Goal: Task Accomplishment & Management: Manage account settings

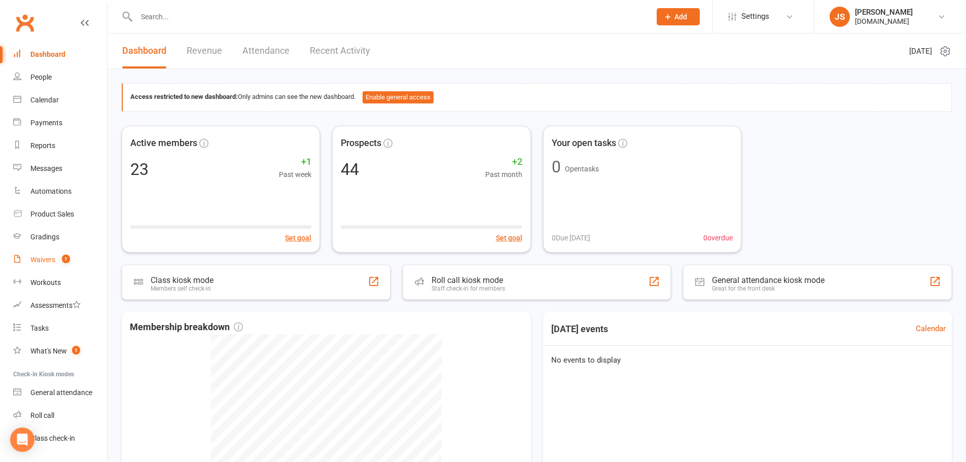
click at [38, 258] on div "Waivers" at bounding box center [42, 260] width 25 height 8
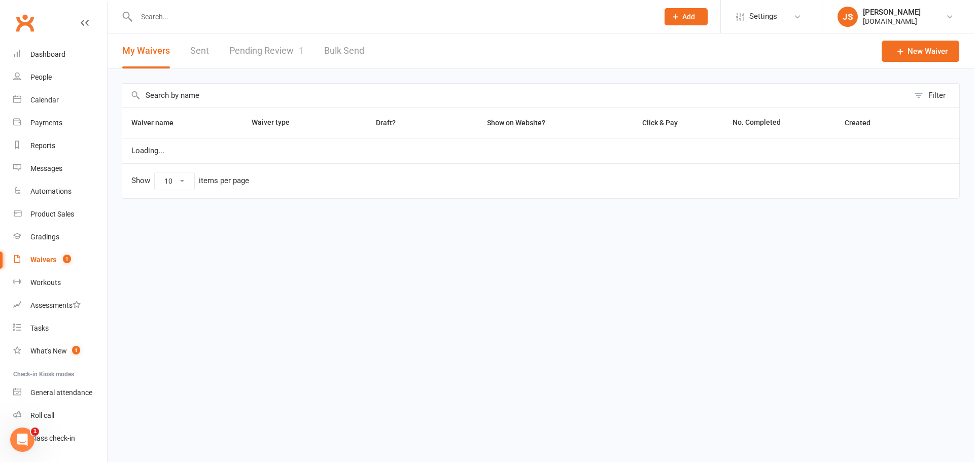
select select "100"
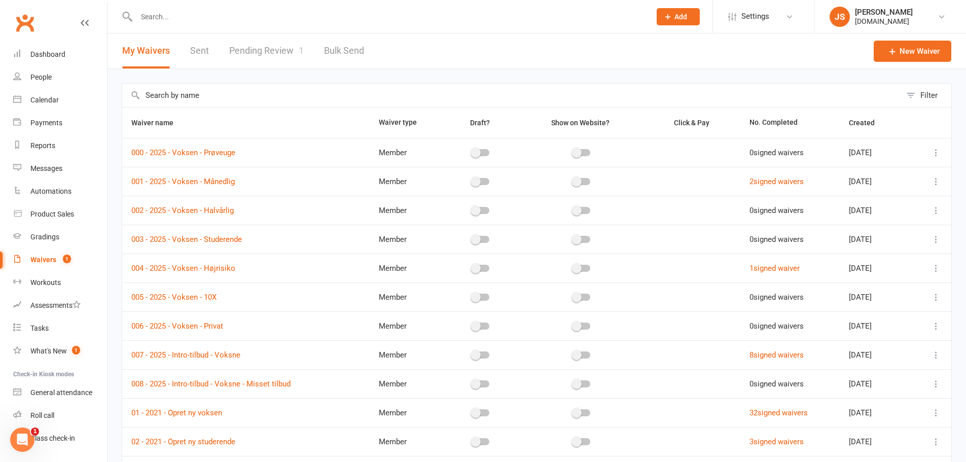
click at [266, 51] on link "Pending Review 1" at bounding box center [266, 50] width 75 height 35
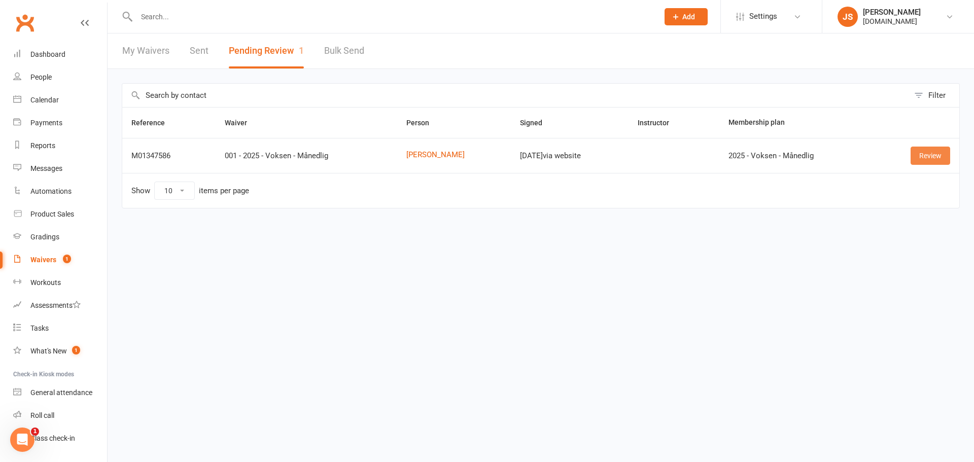
click at [927, 152] on link "Review" at bounding box center [930, 156] width 40 height 18
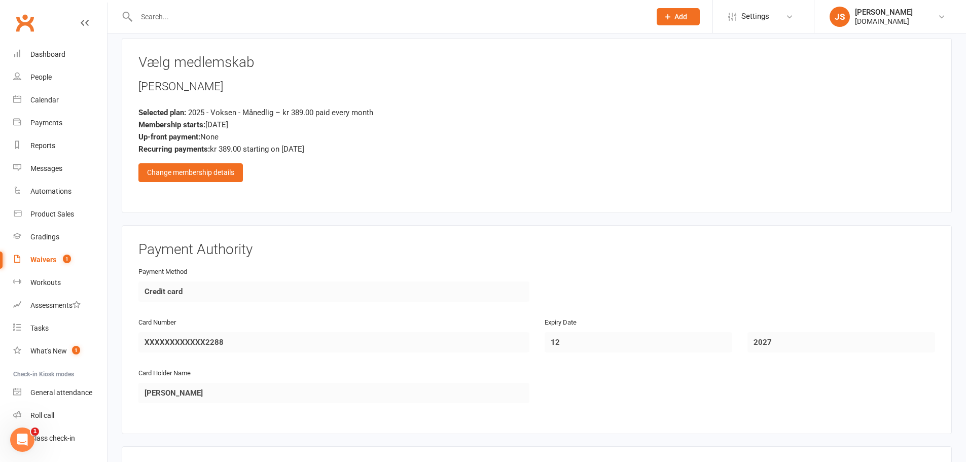
scroll to position [761, 0]
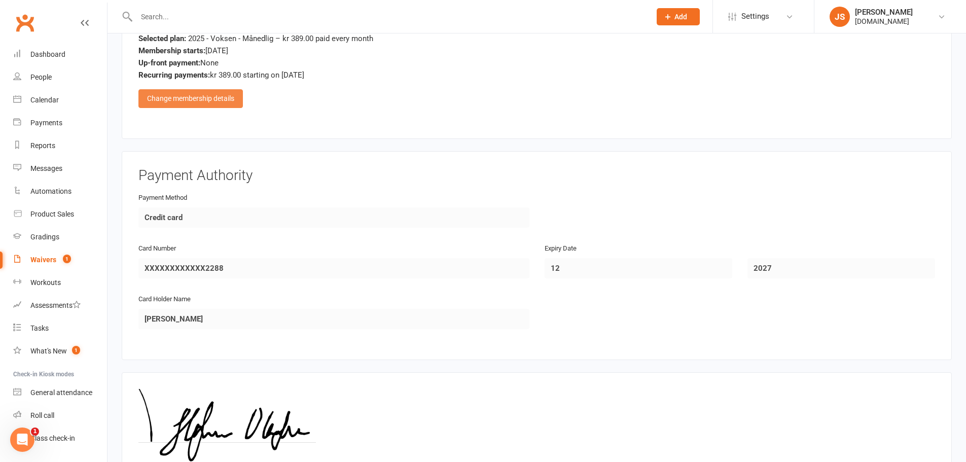
click at [227, 96] on div "Change membership details" at bounding box center [190, 98] width 104 height 18
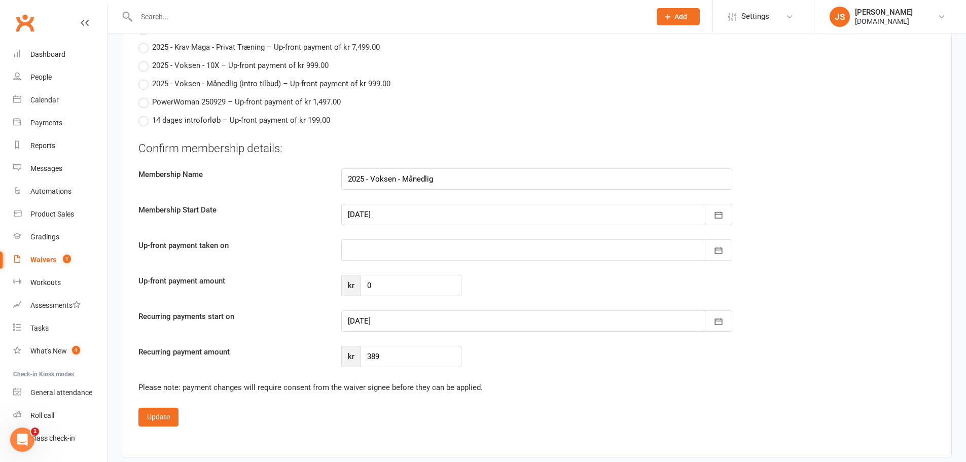
scroll to position [963, 0]
drag, startPoint x: 388, startPoint y: 350, endPoint x: 373, endPoint y: 355, distance: 15.9
click at [373, 355] on input "389" at bounding box center [411, 354] width 101 height 21
type input "369"
click at [396, 312] on div at bounding box center [536, 318] width 391 height 21
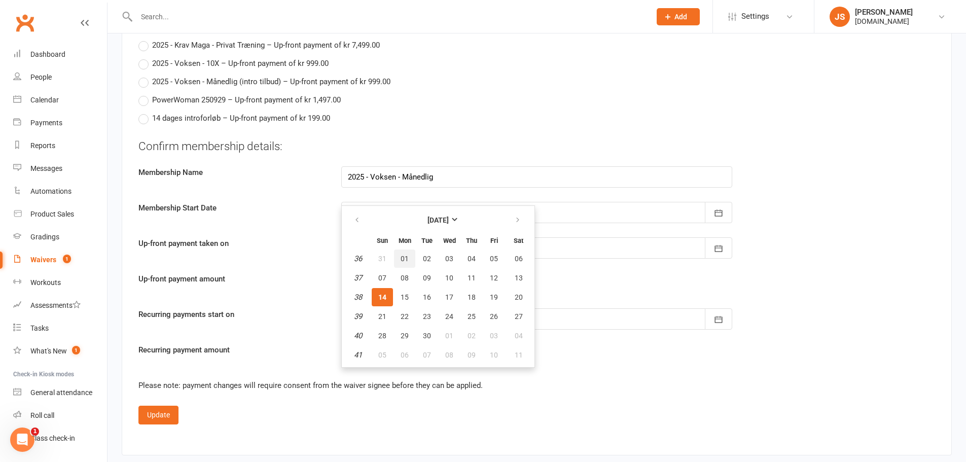
click at [408, 257] on span "01" at bounding box center [405, 259] width 8 height 8
type input "[DATE]"
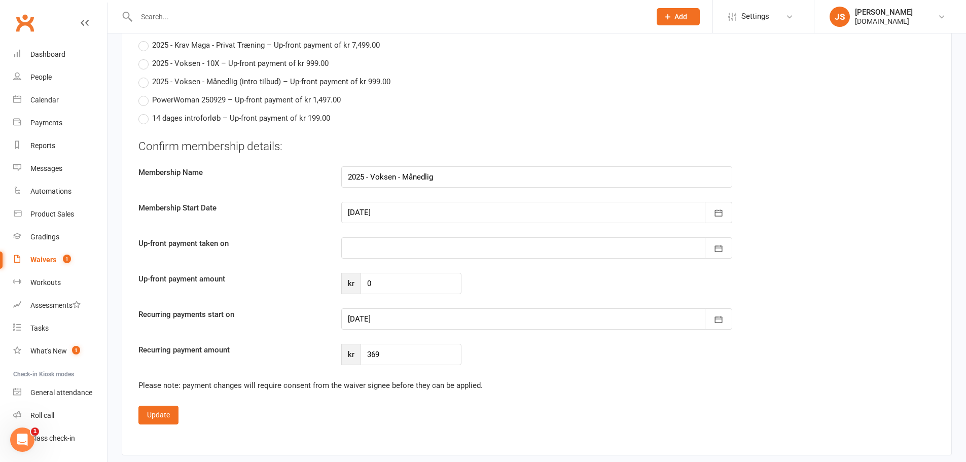
click at [300, 213] on label "Membership Start Date" at bounding box center [232, 208] width 203 height 12
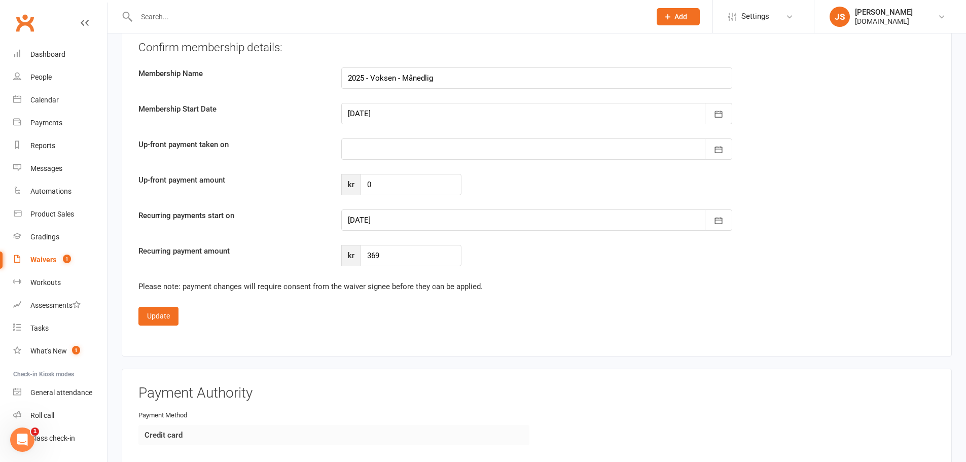
scroll to position [1065, 0]
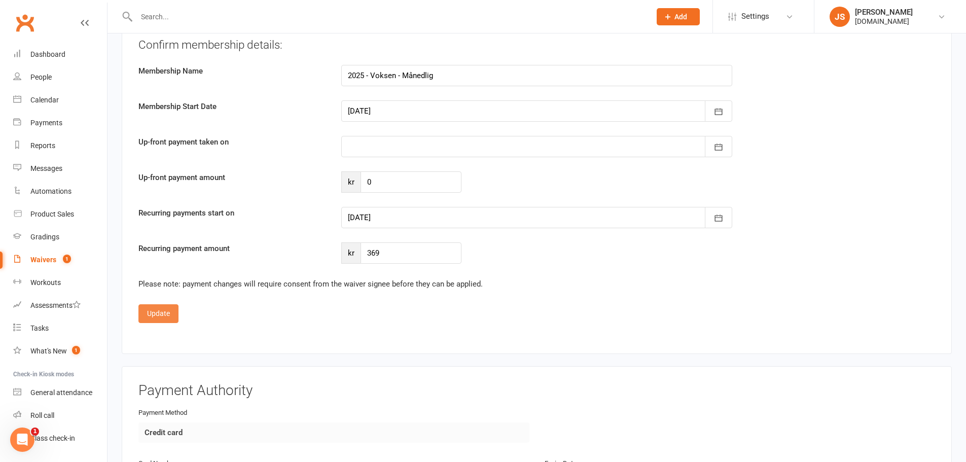
click at [158, 312] on button "Update" at bounding box center [158, 313] width 40 height 18
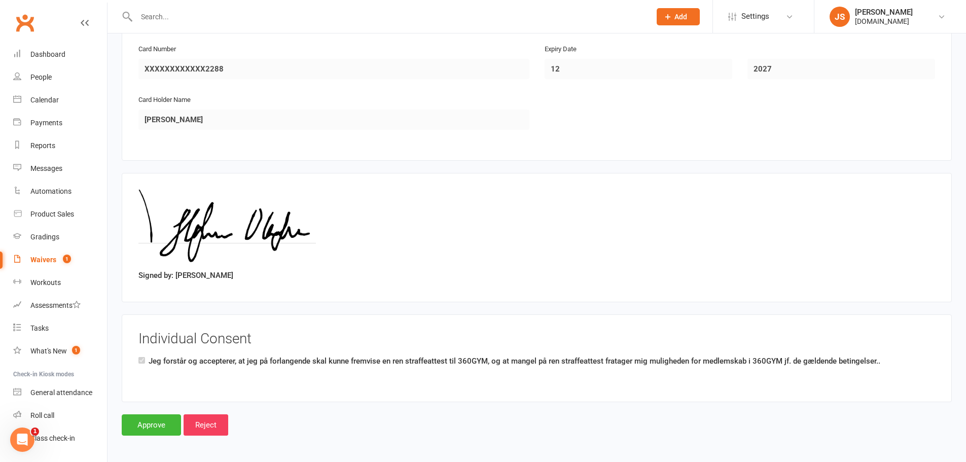
scroll to position [962, 0]
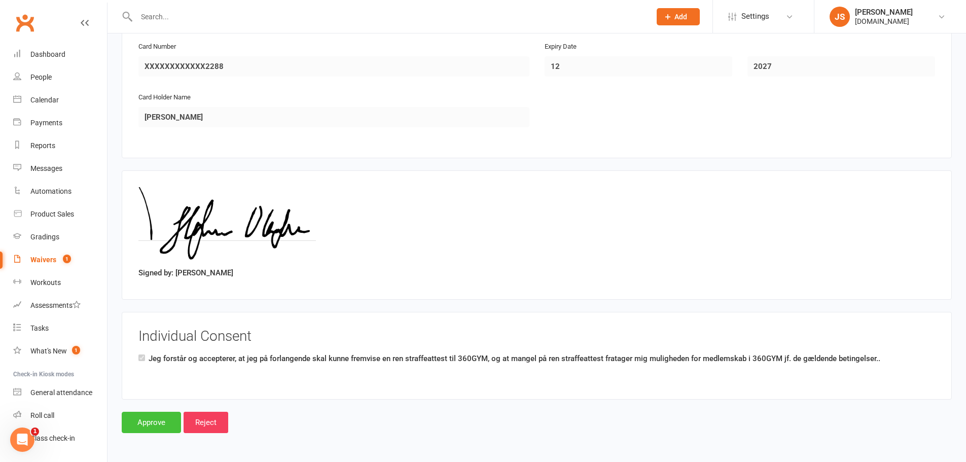
click at [152, 419] on input "Approve" at bounding box center [151, 422] width 59 height 21
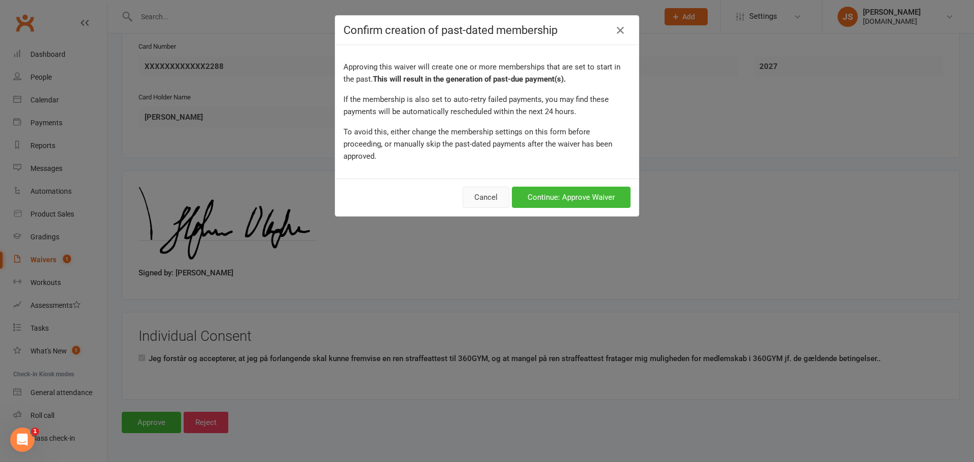
drag, startPoint x: 476, startPoint y: 175, endPoint x: 478, endPoint y: 188, distance: 13.3
click at [476, 187] on button "Cancel" at bounding box center [485, 197] width 47 height 21
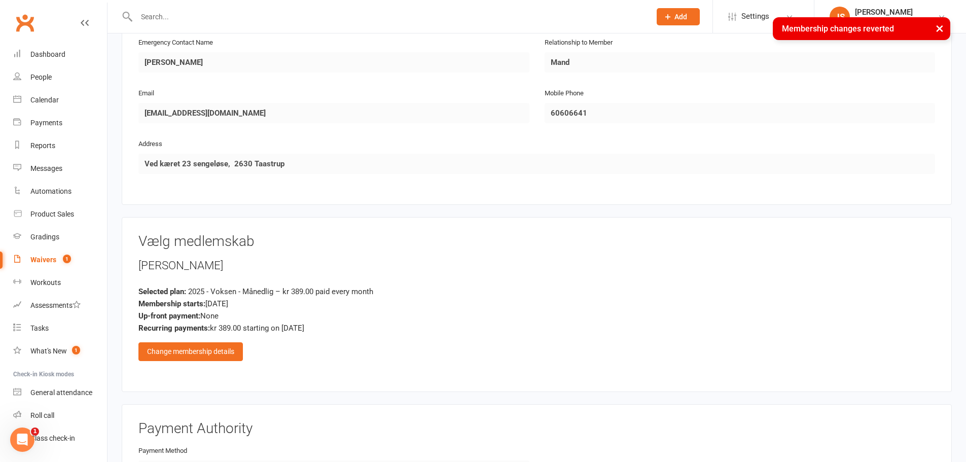
scroll to position [506, 0]
click at [230, 351] on div "Change membership details" at bounding box center [190, 353] width 104 height 18
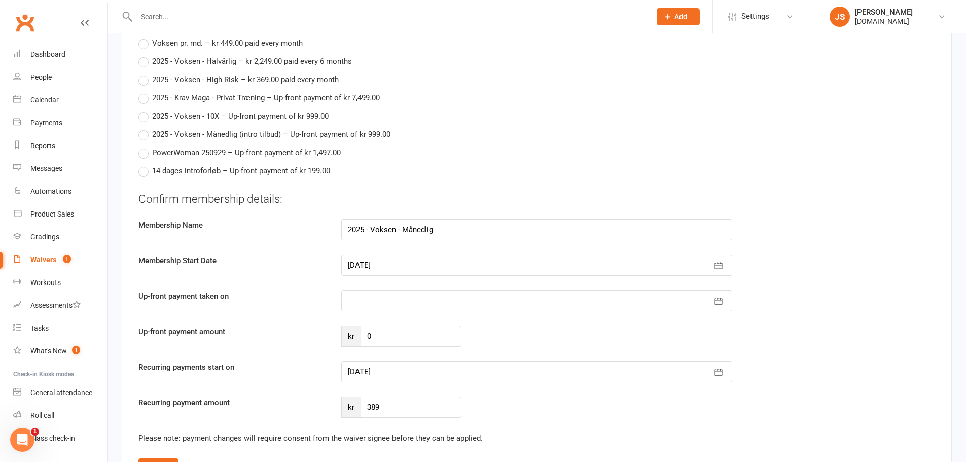
scroll to position [912, 0]
click at [399, 374] on div at bounding box center [536, 370] width 391 height 21
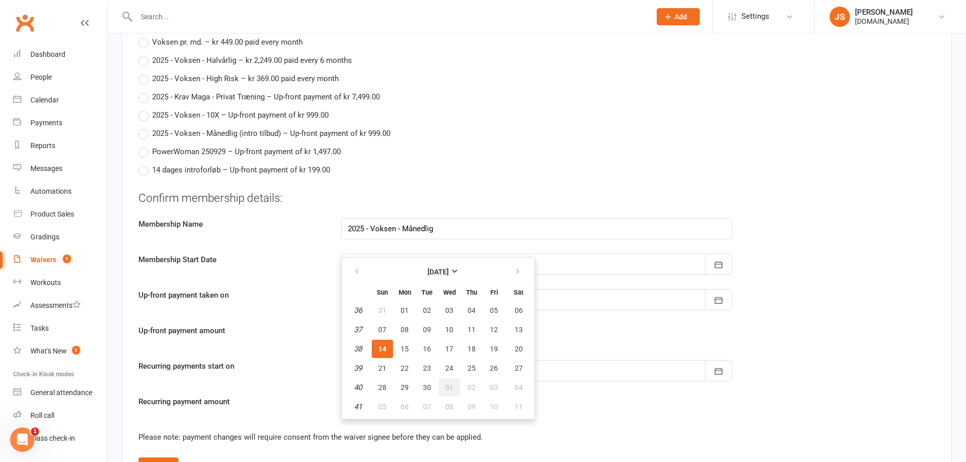
click at [452, 384] on span "01" at bounding box center [449, 387] width 8 height 8
type input "[DATE]"
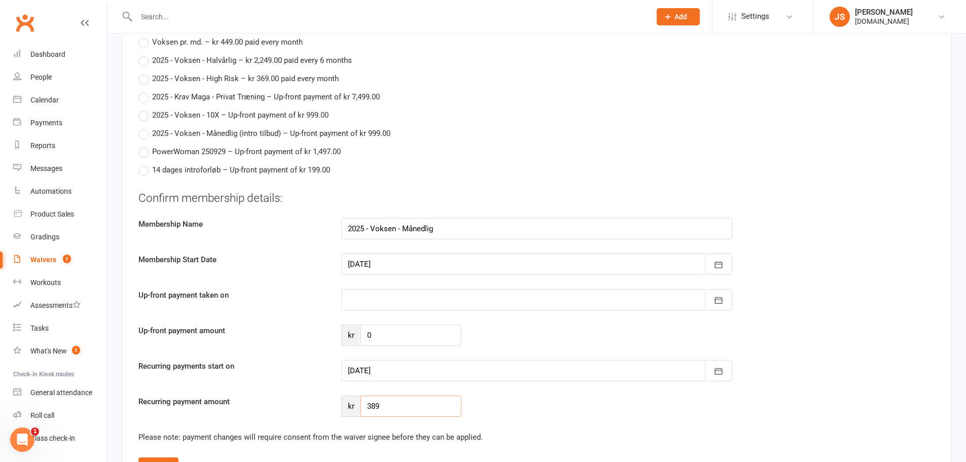
drag, startPoint x: 396, startPoint y: 406, endPoint x: 372, endPoint y: 407, distance: 23.3
click at [372, 407] on input "389" at bounding box center [411, 406] width 101 height 21
type input "369"
click at [310, 338] on div "Up-front payment amount kr 0" at bounding box center [537, 335] width 812 height 21
drag, startPoint x: 375, startPoint y: 331, endPoint x: 325, endPoint y: 340, distance: 51.5
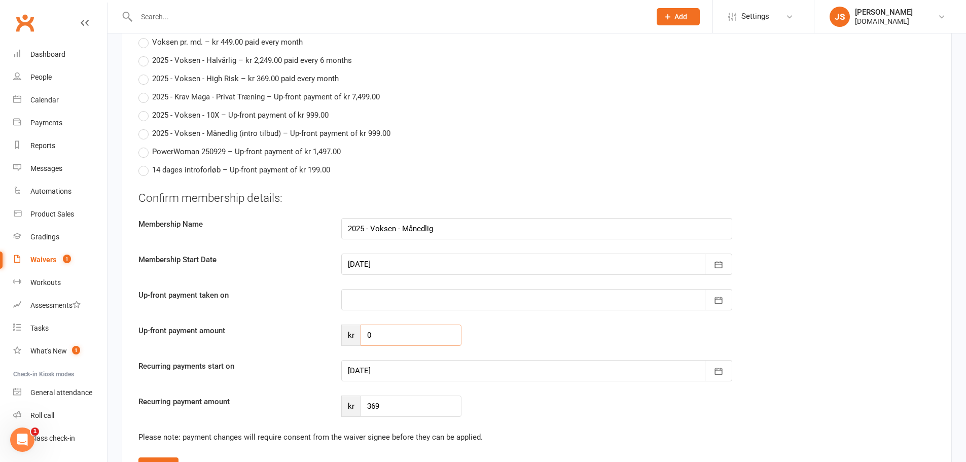
click at [327, 340] on div "Up-front payment amount kr 0" at bounding box center [537, 335] width 812 height 21
type input "1"
click at [314, 304] on div "Up-front payment taken on [DATE] Sun Mon Tue Wed Thu Fri Sat 36 31 01 02 03 04 …" at bounding box center [537, 299] width 812 height 21
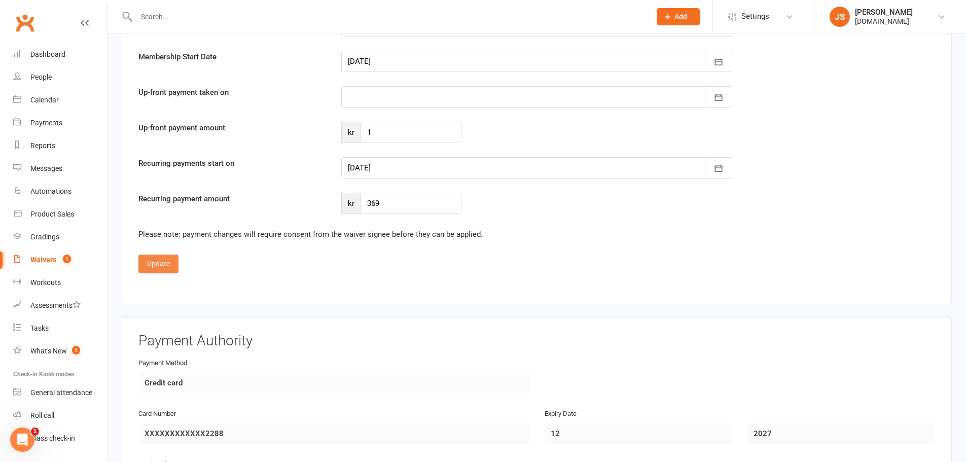
click at [151, 266] on button "Update" at bounding box center [158, 264] width 40 height 18
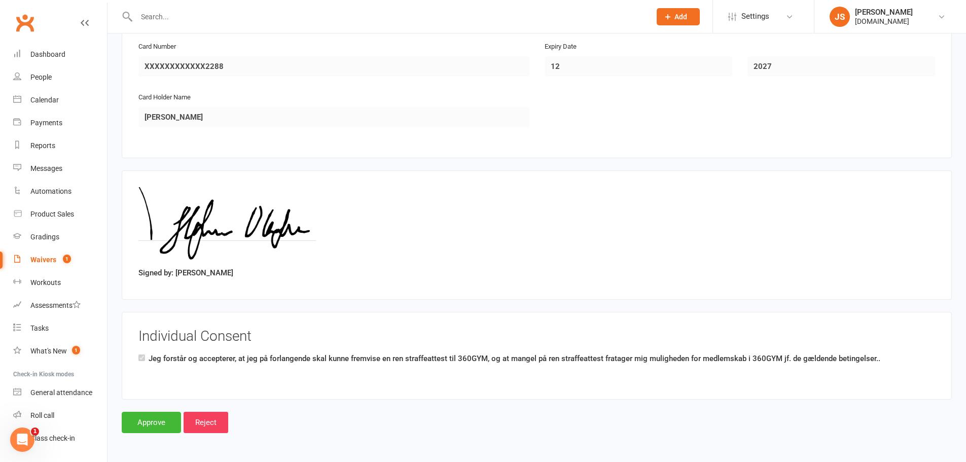
scroll to position [962, 0]
click at [144, 422] on input "Approve" at bounding box center [151, 422] width 59 height 21
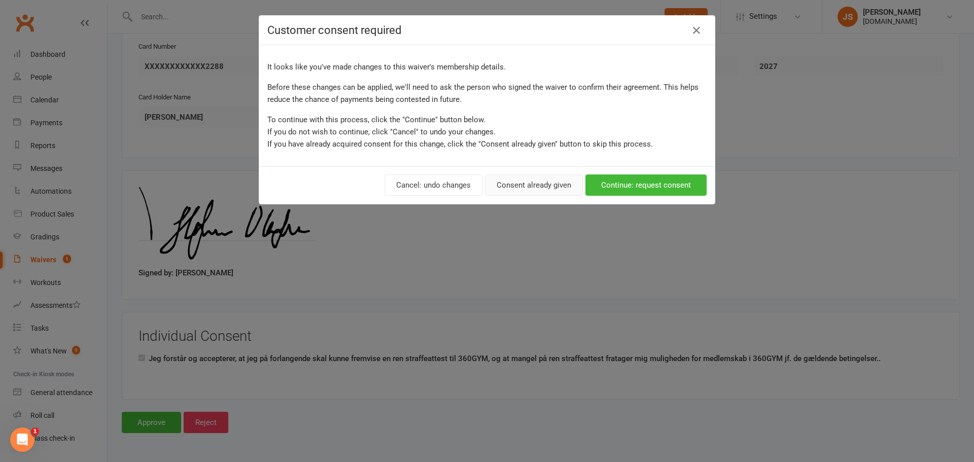
click at [547, 184] on button "Consent already given" at bounding box center [534, 184] width 98 height 21
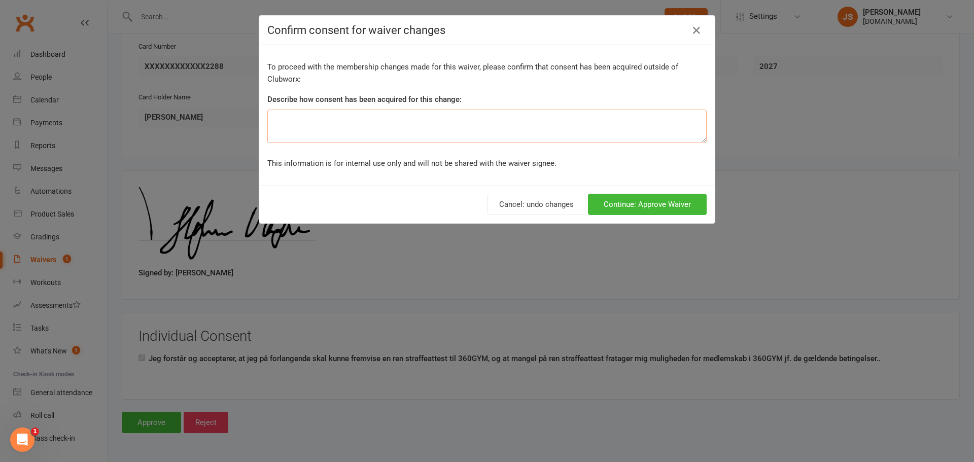
click at [434, 129] on textarea at bounding box center [486, 126] width 439 height 33
type textarea "ok"
click at [647, 206] on button "Continue: Approve Waiver" at bounding box center [647, 204] width 119 height 21
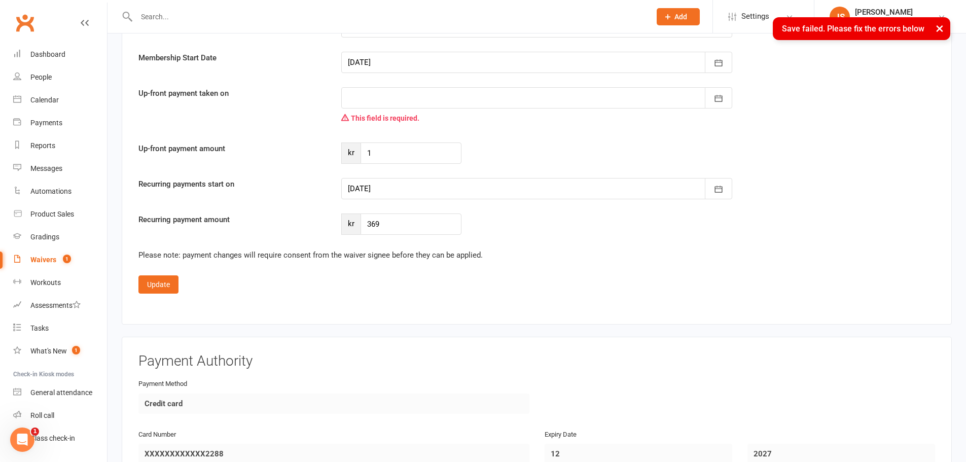
scroll to position [1102, 0]
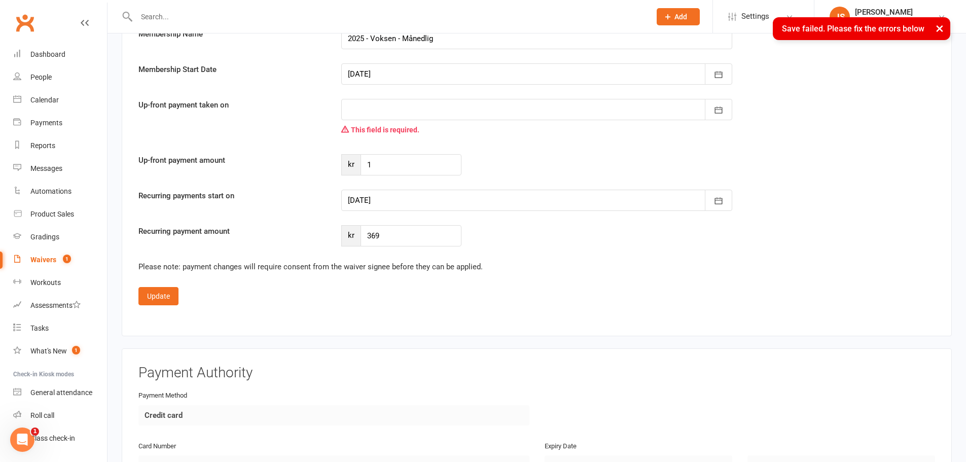
click at [390, 112] on div at bounding box center [536, 109] width 391 height 21
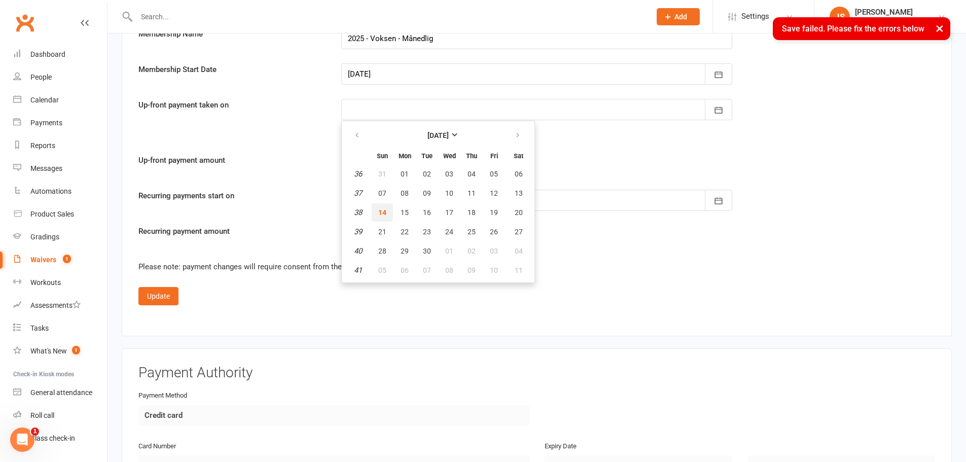
click at [381, 213] on span "14" at bounding box center [382, 212] width 8 height 8
type input "[DATE]"
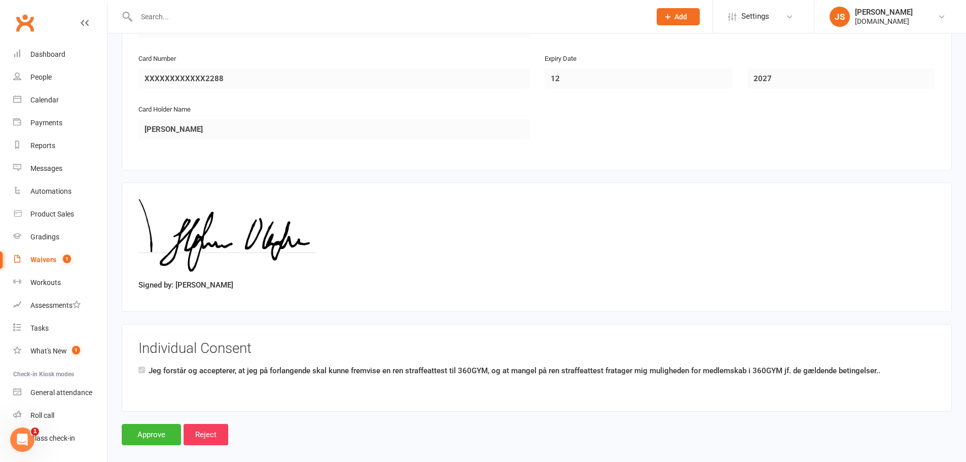
scroll to position [1482, 0]
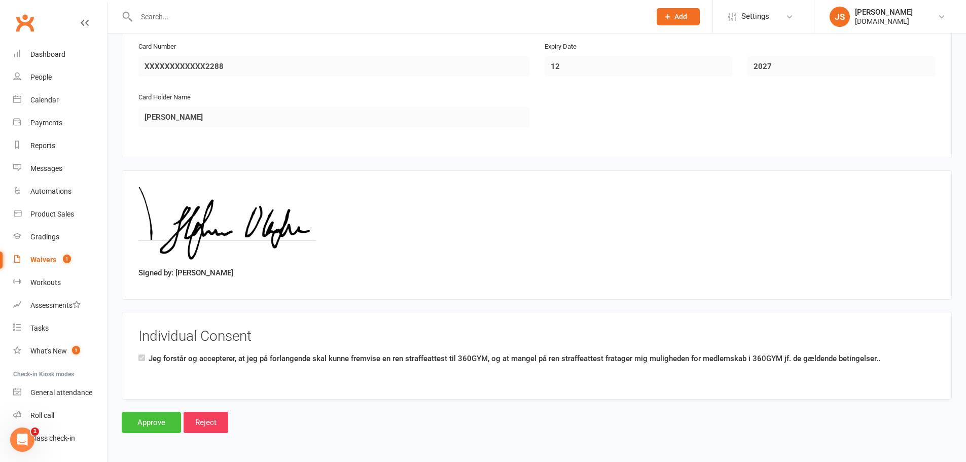
click at [159, 428] on input "Approve" at bounding box center [151, 422] width 59 height 21
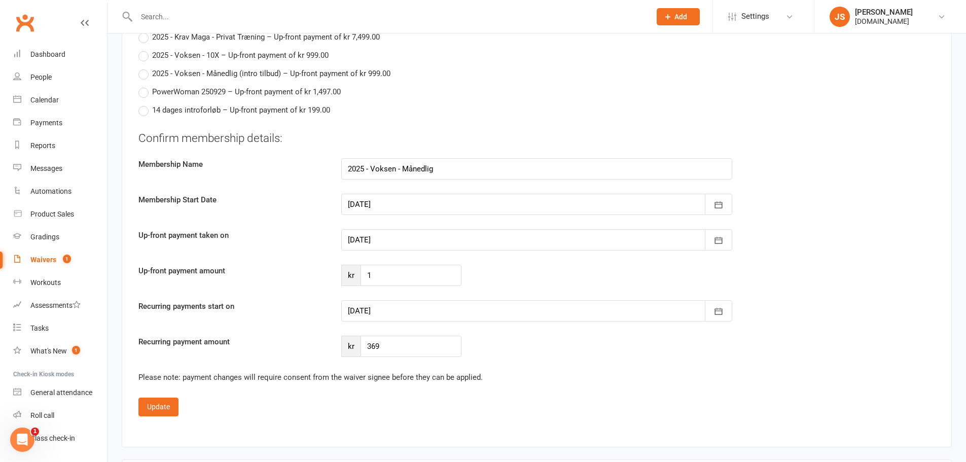
scroll to position [963, 0]
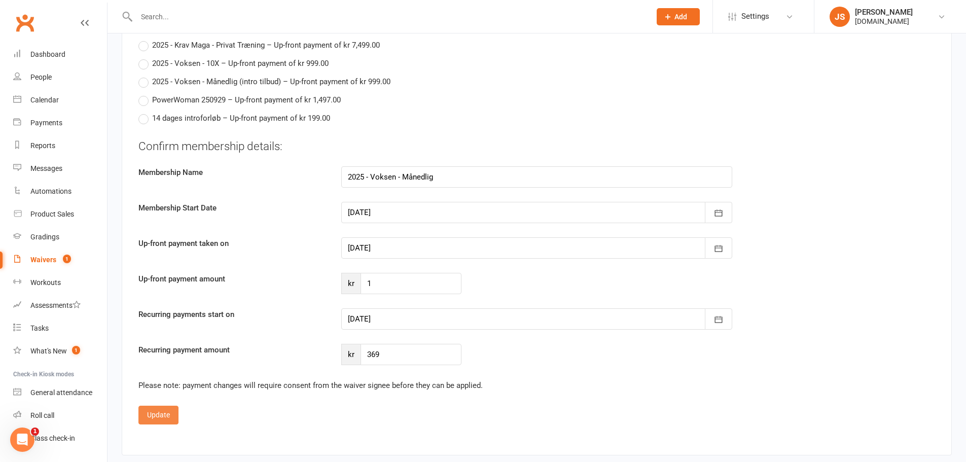
click at [154, 418] on button "Update" at bounding box center [158, 415] width 40 height 18
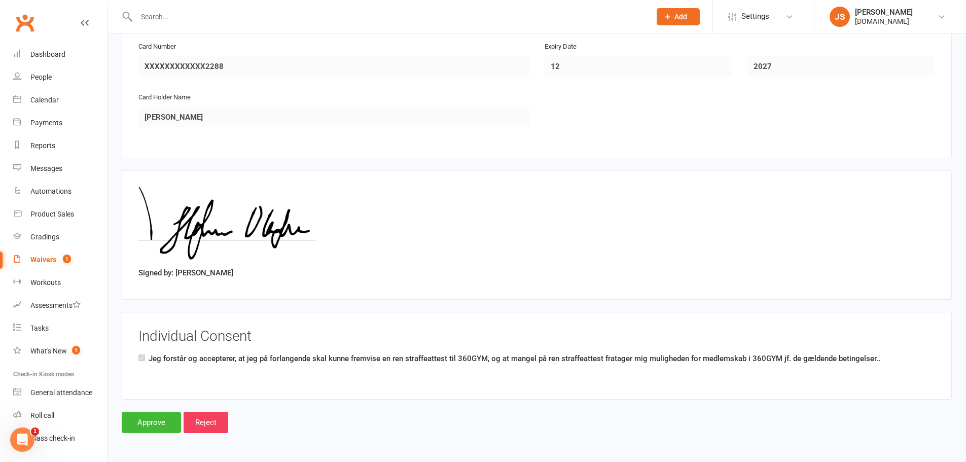
scroll to position [962, 0]
click at [158, 420] on input "Approve" at bounding box center [151, 422] width 59 height 21
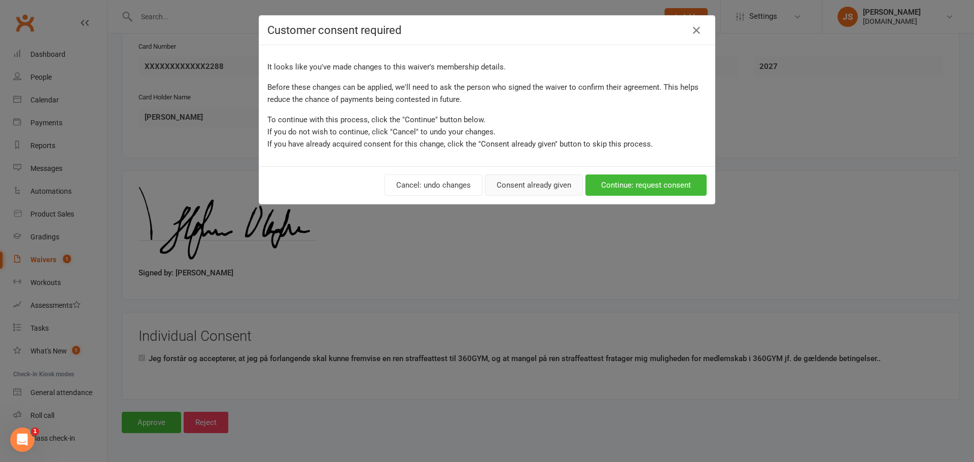
click at [522, 181] on button "Consent already given" at bounding box center [534, 184] width 98 height 21
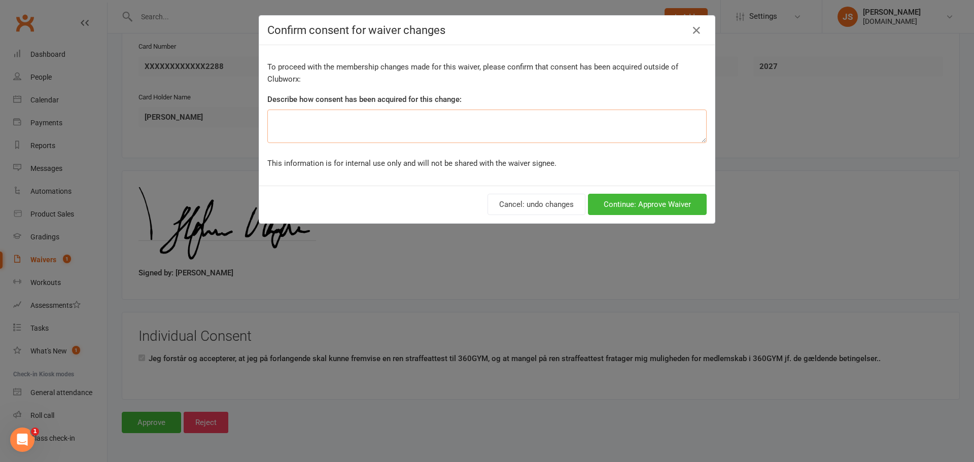
click at [494, 127] on textarea at bounding box center [486, 126] width 439 height 33
type textarea "ok"
click at [626, 200] on button "Continue: Approve Waiver" at bounding box center [647, 204] width 119 height 21
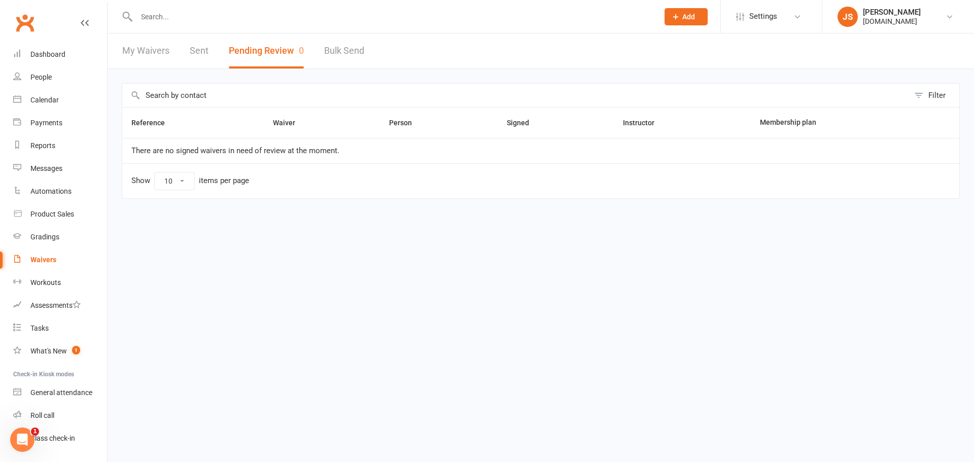
click at [163, 13] on input "text" at bounding box center [392, 17] width 518 height 14
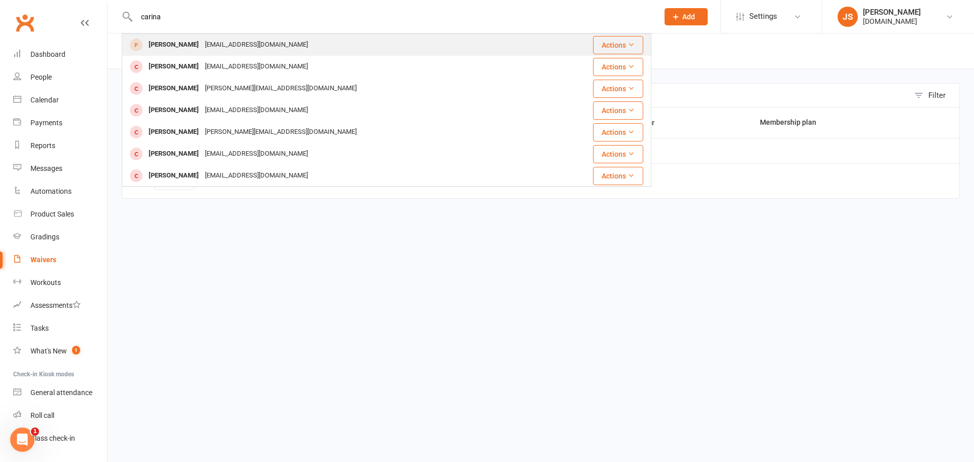
type input "carina"
click at [169, 42] on div "[PERSON_NAME]" at bounding box center [174, 45] width 56 height 15
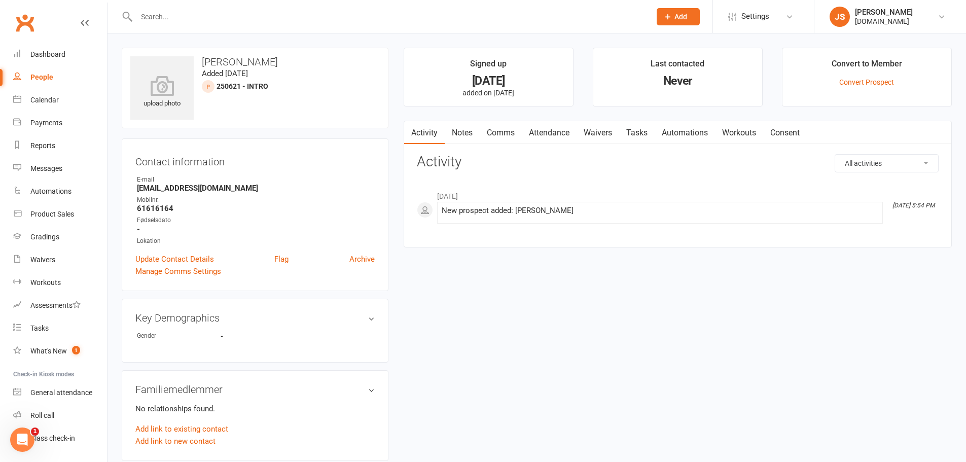
click at [606, 129] on link "Waivers" at bounding box center [598, 132] width 43 height 23
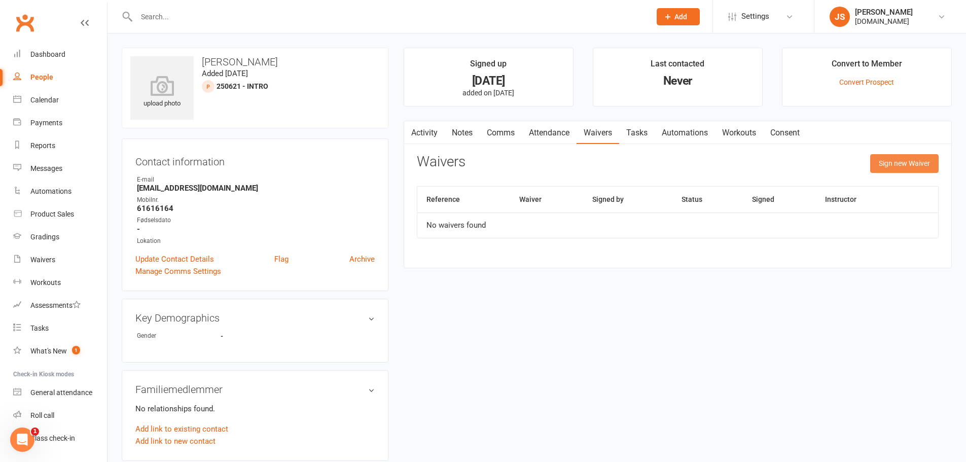
click at [892, 170] on button "Sign new Waiver" at bounding box center [904, 163] width 68 height 18
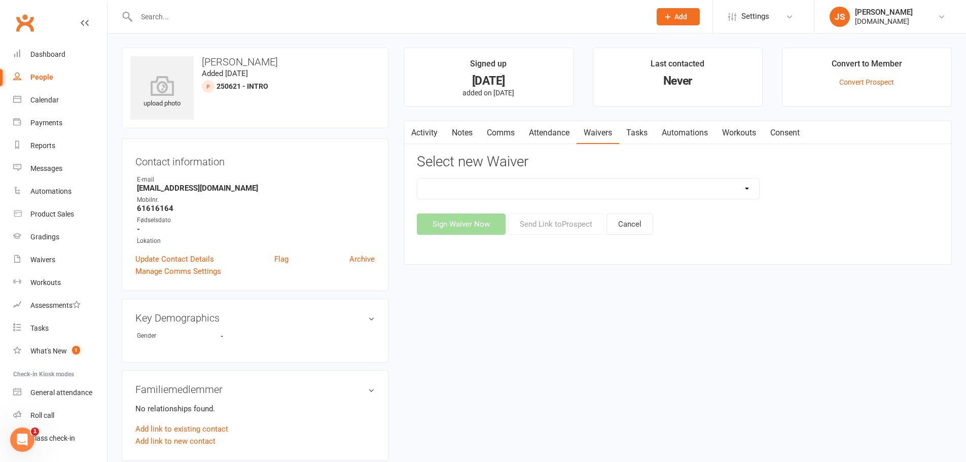
click at [609, 189] on select "000 - 2025 - Voksen - Prøveuge 001 - 2025 - Voksen - Månedlig 002 - 2025 - Voks…" at bounding box center [588, 188] width 342 height 20
select select "13826"
click at [417, 178] on select "000 - 2025 - Voksen - Prøveuge 001 - 2025 - Voksen - Månedlig 002 - 2025 - Voks…" at bounding box center [588, 188] width 342 height 20
click at [574, 221] on button "Send Link to [GEOGRAPHIC_DATA]" at bounding box center [556, 223] width 96 height 21
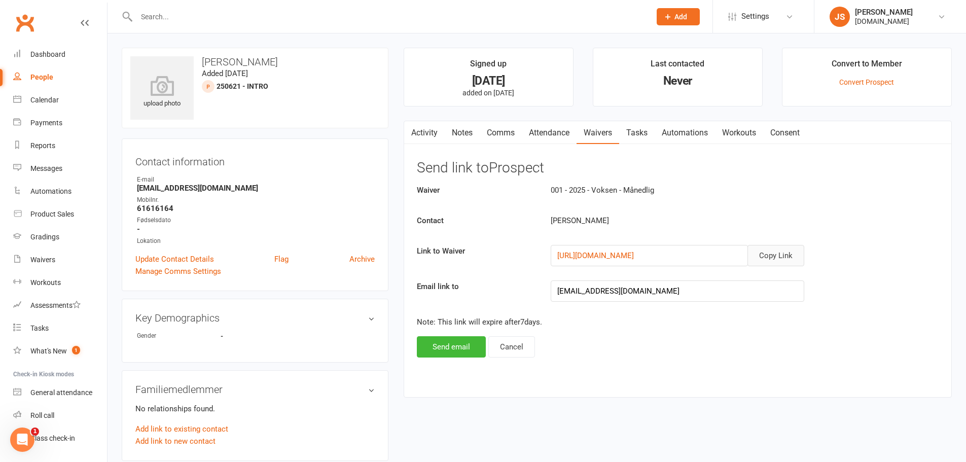
click at [767, 255] on button "Copy Link" at bounding box center [775, 255] width 57 height 21
click at [183, 20] on input "text" at bounding box center [388, 17] width 510 height 14
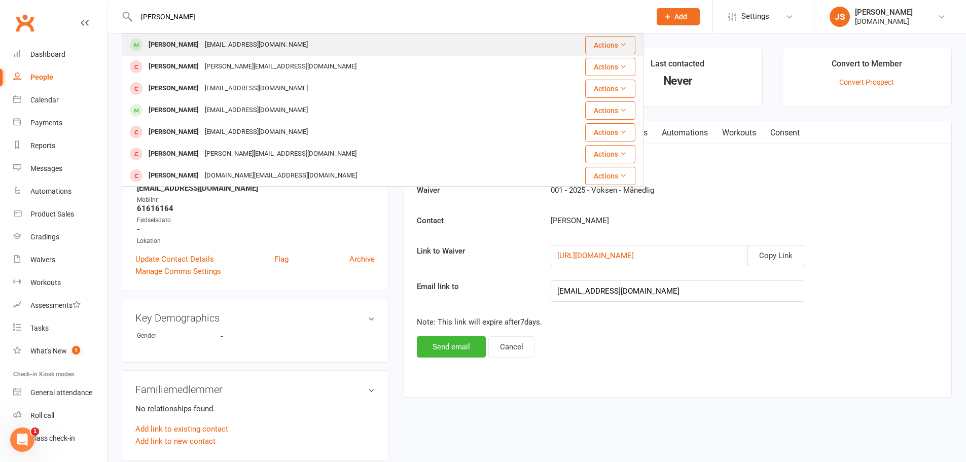
type input "[PERSON_NAME]"
click at [182, 39] on div "[PERSON_NAME]" at bounding box center [174, 45] width 56 height 15
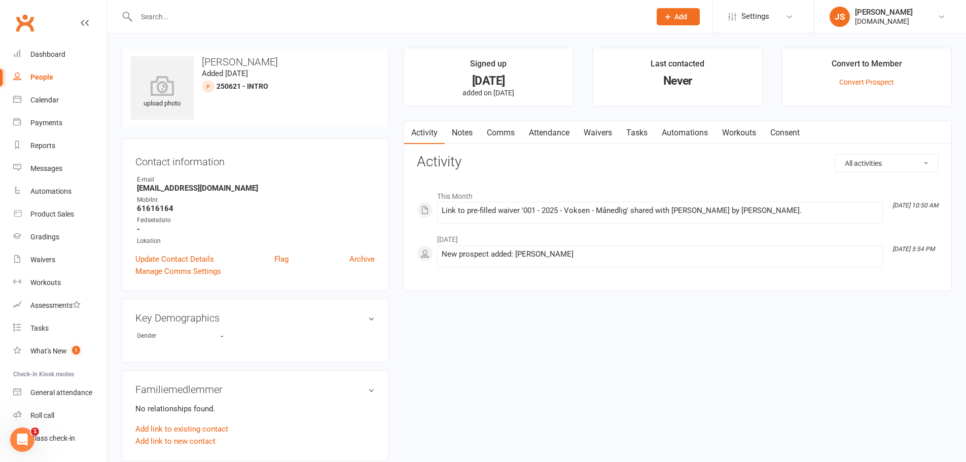
scroll to position [273, 0]
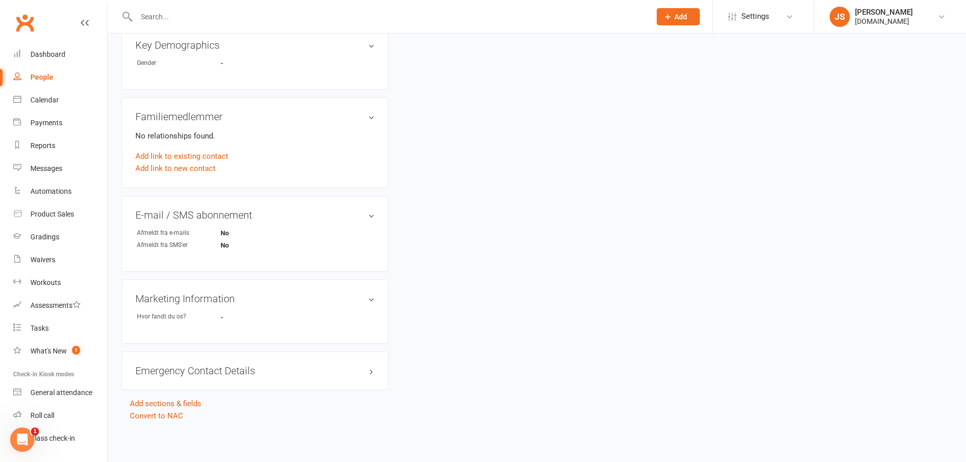
click at [373, 48] on h3 "Key Demographics edit" at bounding box center [254, 45] width 239 height 11
click at [371, 72] on h3 "Key Demographics edit" at bounding box center [254, 70] width 239 height 11
click at [353, 46] on link "edit" at bounding box center [356, 45] width 12 height 9
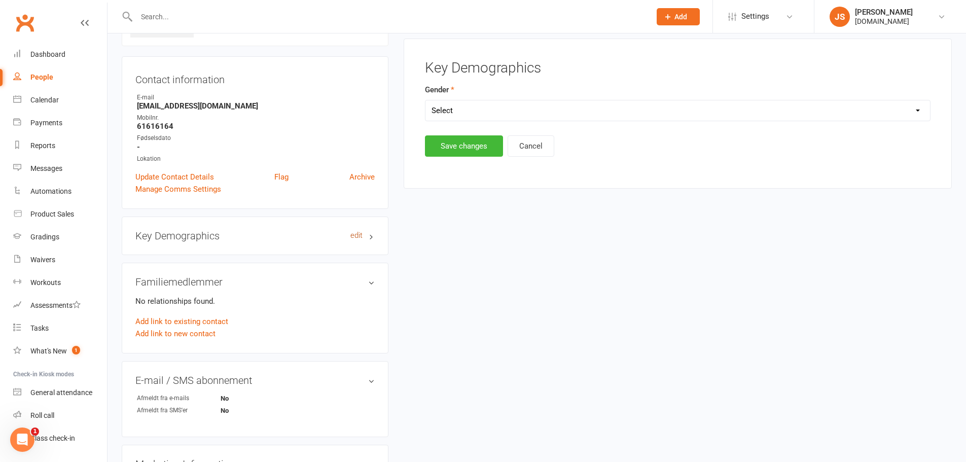
scroll to position [70, 0]
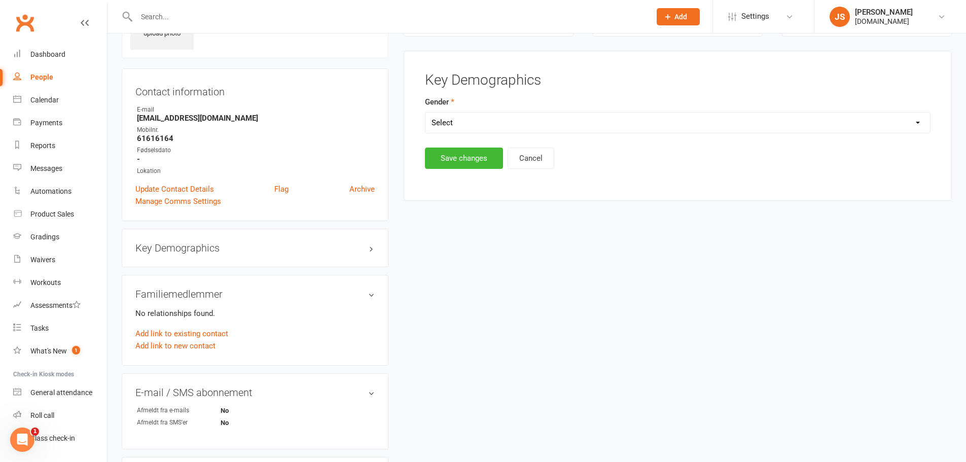
click at [472, 134] on main "Key Demographics Gender Select Male Female Save changes Cancel" at bounding box center [678, 121] width 522 height 97
click at [471, 124] on select "Select Male Female" at bounding box center [677, 123] width 505 height 20
select select "Female"
click at [425, 113] on select "Select Male Female" at bounding box center [677, 123] width 505 height 20
click at [464, 161] on button "Save changes" at bounding box center [464, 158] width 78 height 21
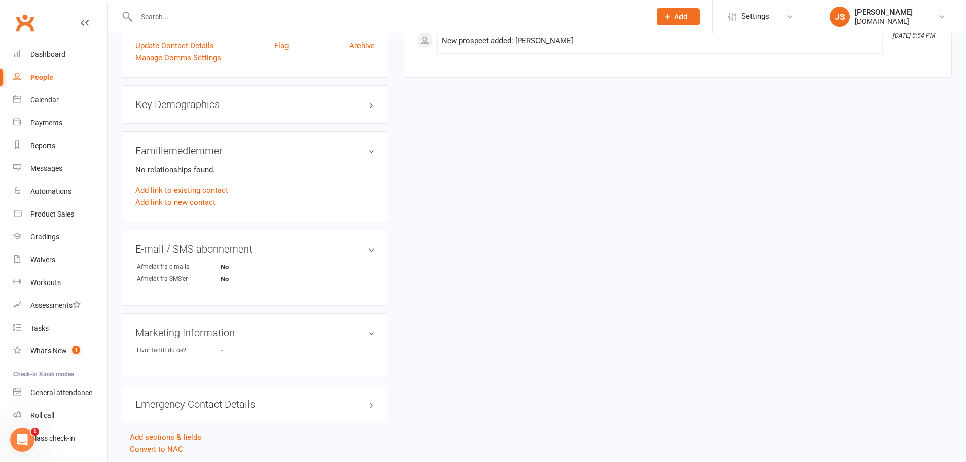
scroll to position [247, 0]
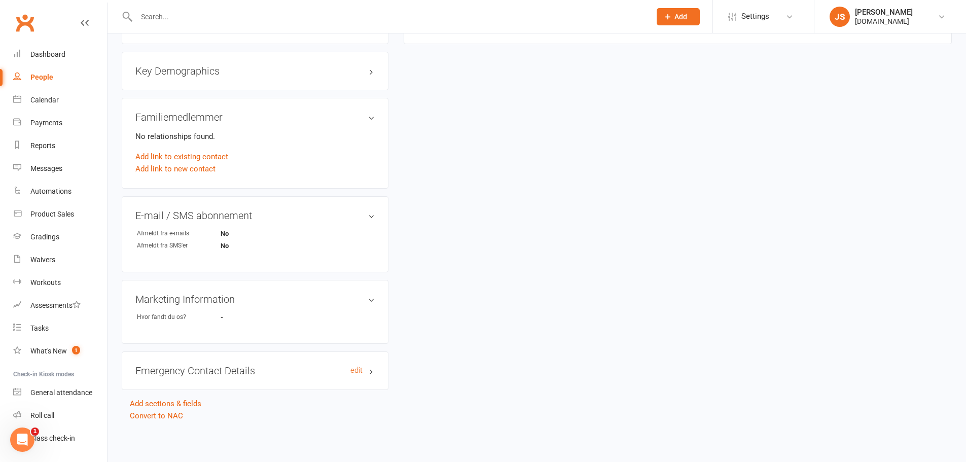
click at [340, 370] on h3 "Emergency Contact Details edit" at bounding box center [254, 370] width 239 height 11
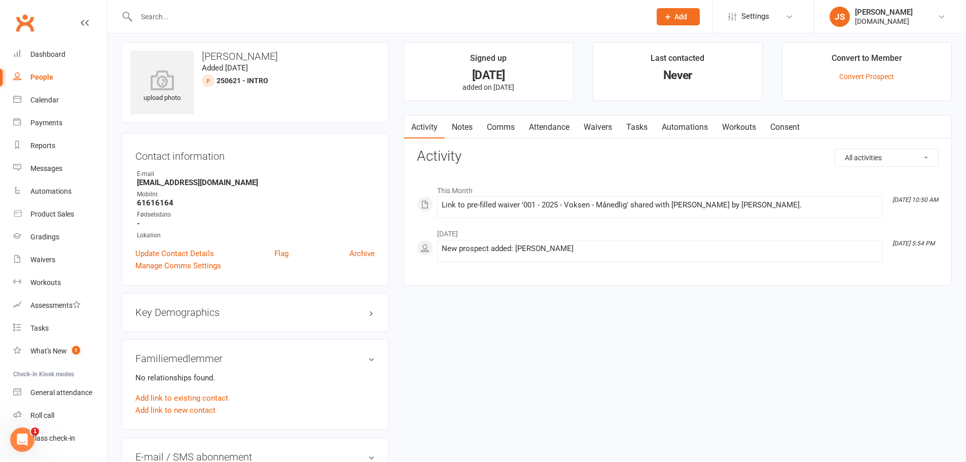
scroll to position [0, 0]
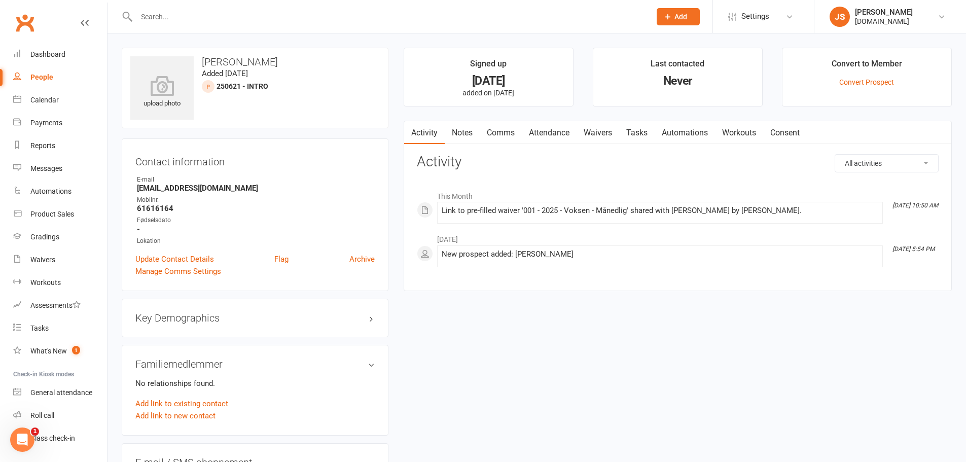
click at [178, 16] on input "text" at bounding box center [388, 17] width 510 height 14
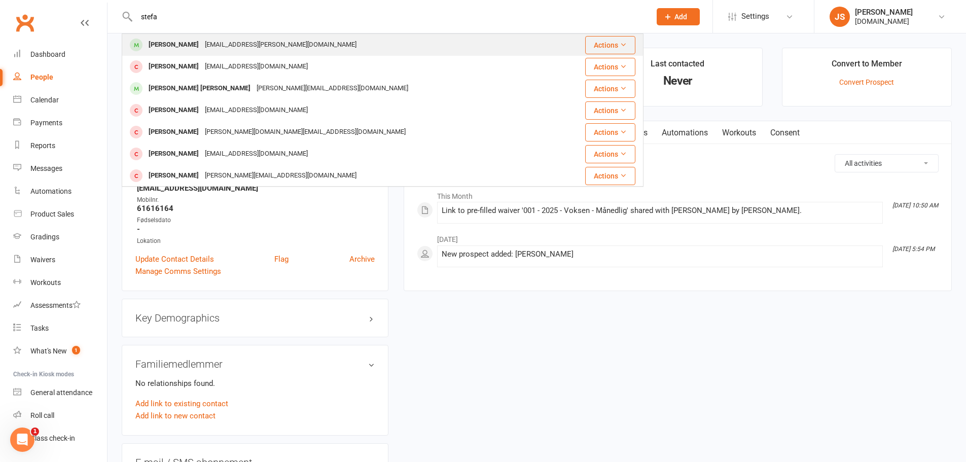
type input "stefa"
click at [153, 38] on div "[PERSON_NAME]" at bounding box center [174, 45] width 56 height 15
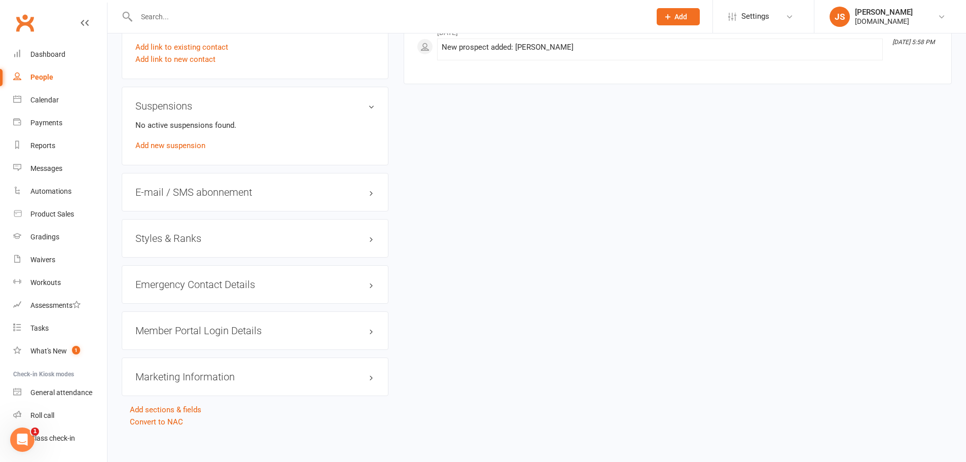
scroll to position [612, 0]
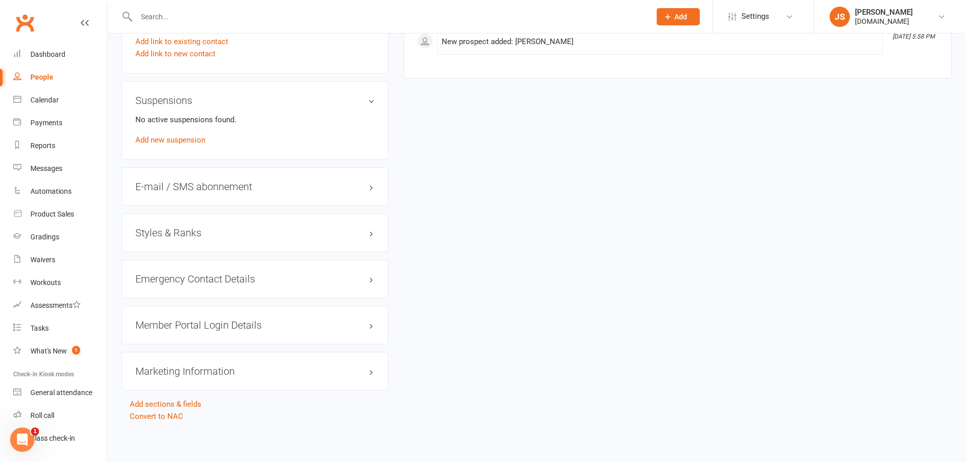
click at [322, 329] on h3 "Member Portal Login Details" at bounding box center [254, 324] width 239 height 11
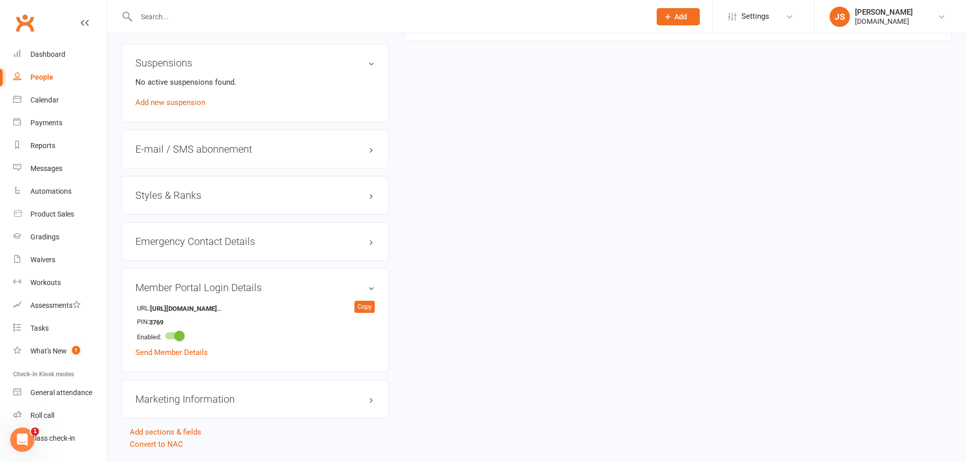
scroll to position [677, 0]
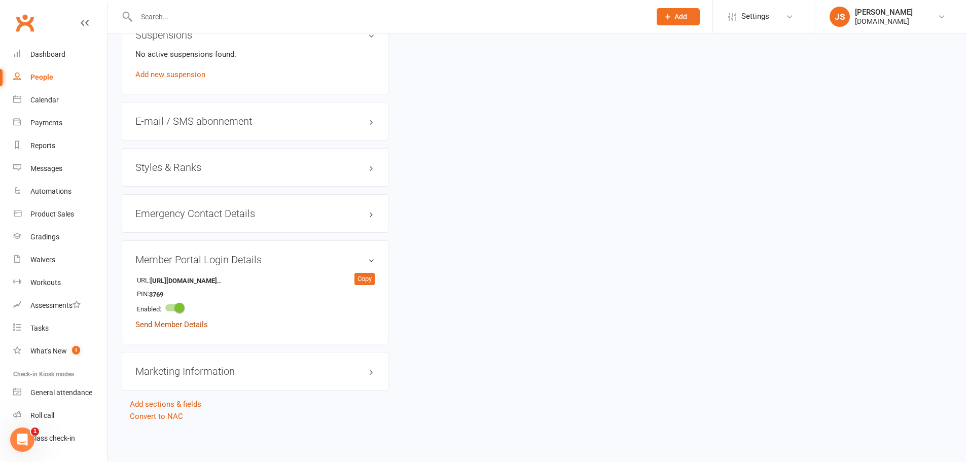
click at [162, 325] on link "Send Member Details" at bounding box center [171, 324] width 73 height 9
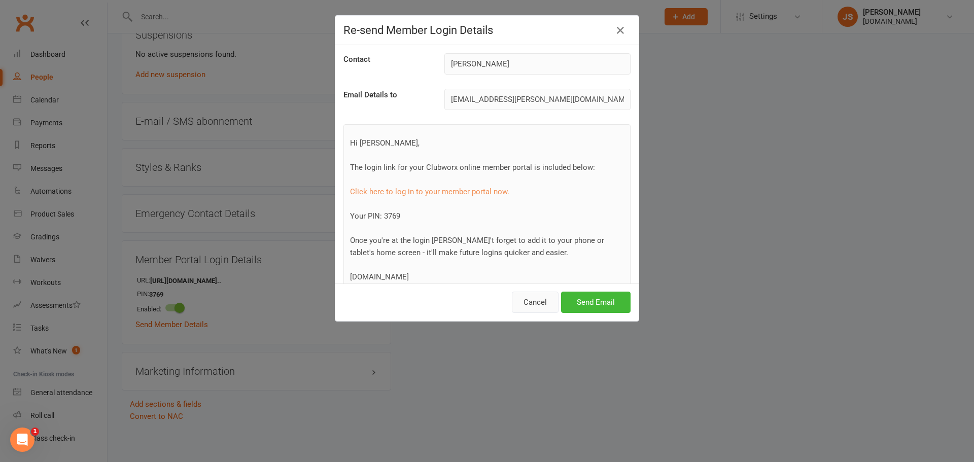
click at [533, 307] on button "Cancel" at bounding box center [535, 302] width 47 height 21
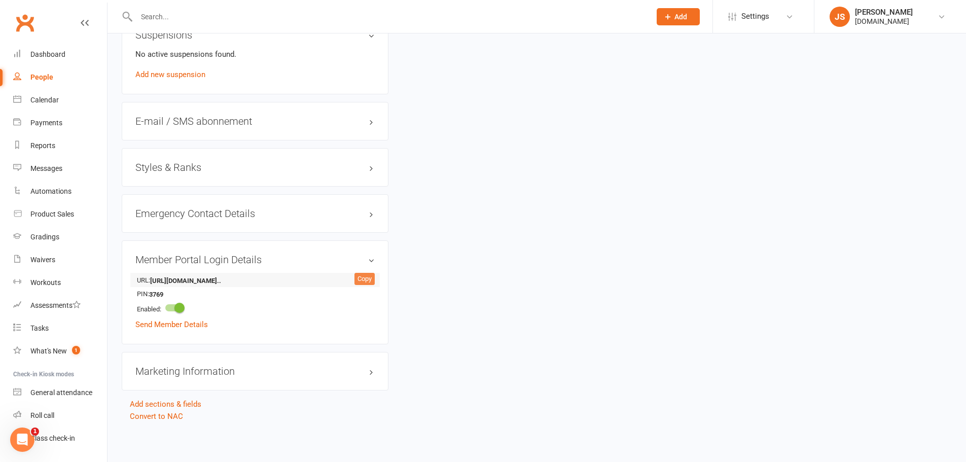
click at [363, 278] on div "Copy" at bounding box center [364, 279] width 20 height 12
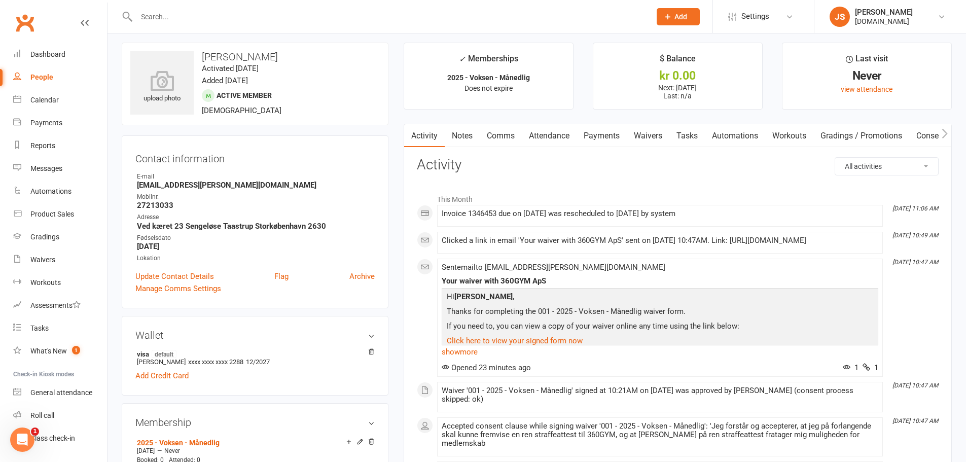
scroll to position [0, 0]
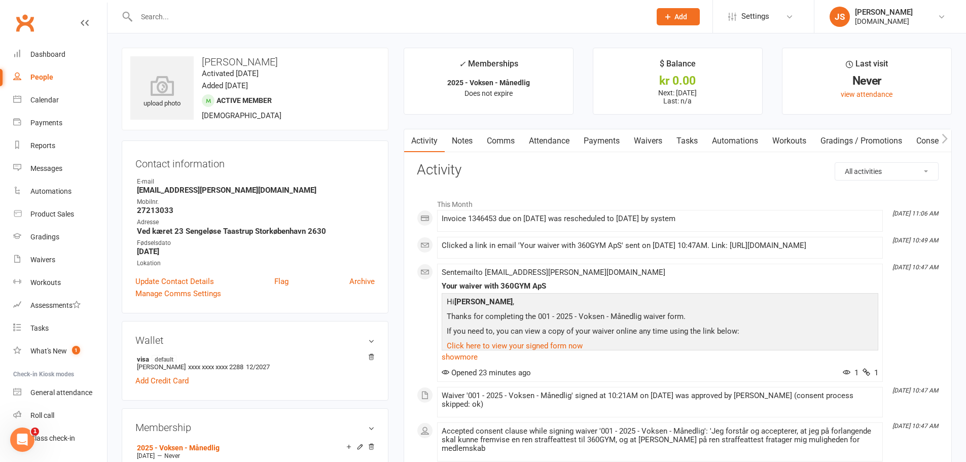
click at [171, 191] on strong "[EMAIL_ADDRESS][DOMAIN_NAME]" at bounding box center [256, 190] width 238 height 9
copy render-form-field "[EMAIL_ADDRESS][DOMAIN_NAME]"
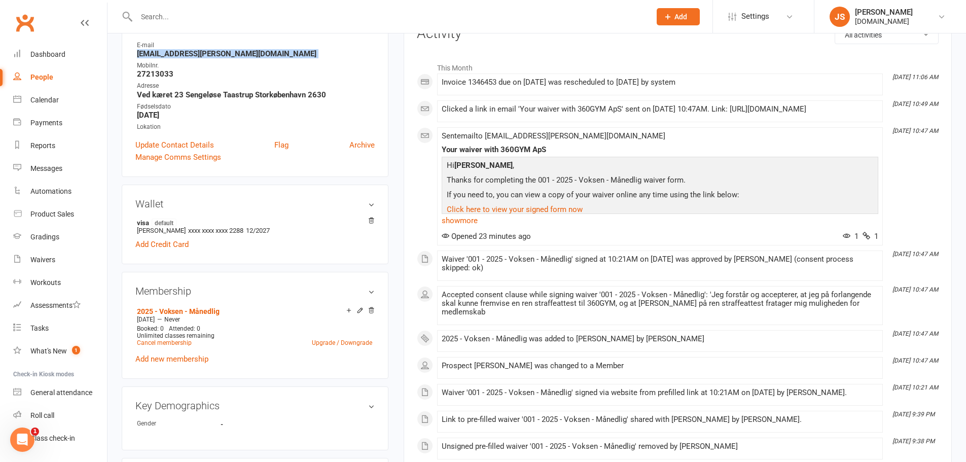
scroll to position [609, 0]
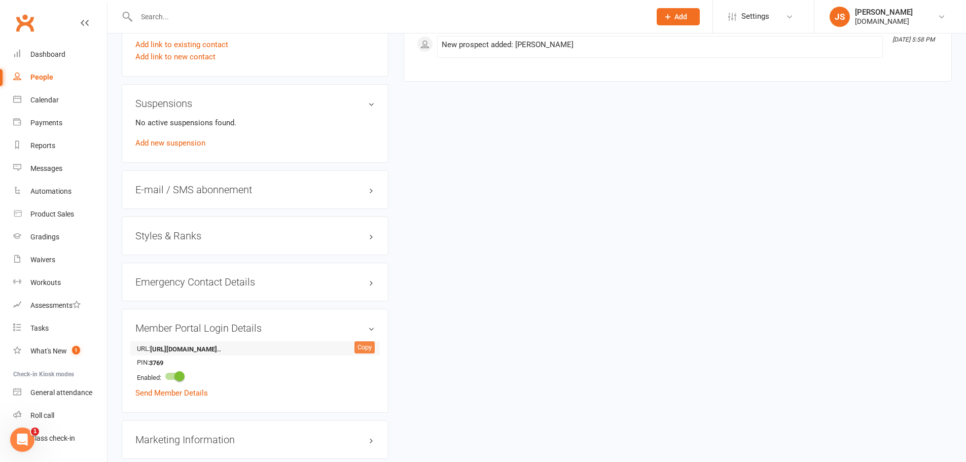
click at [368, 343] on div "Copy" at bounding box center [364, 347] width 20 height 12
